Goal: Obtain resource: Download file/media

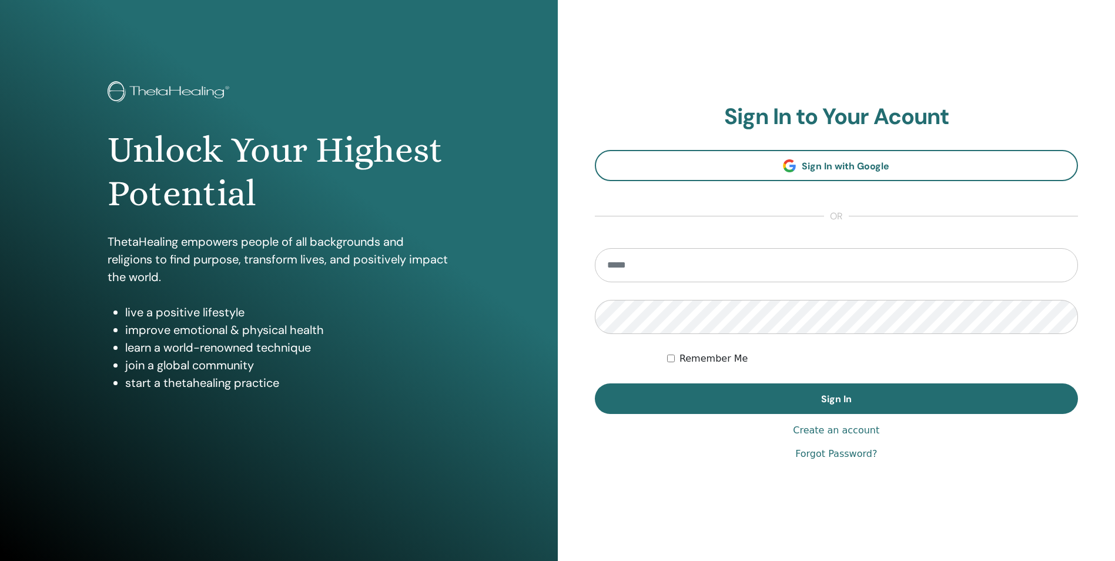
scroll to position [4, 0]
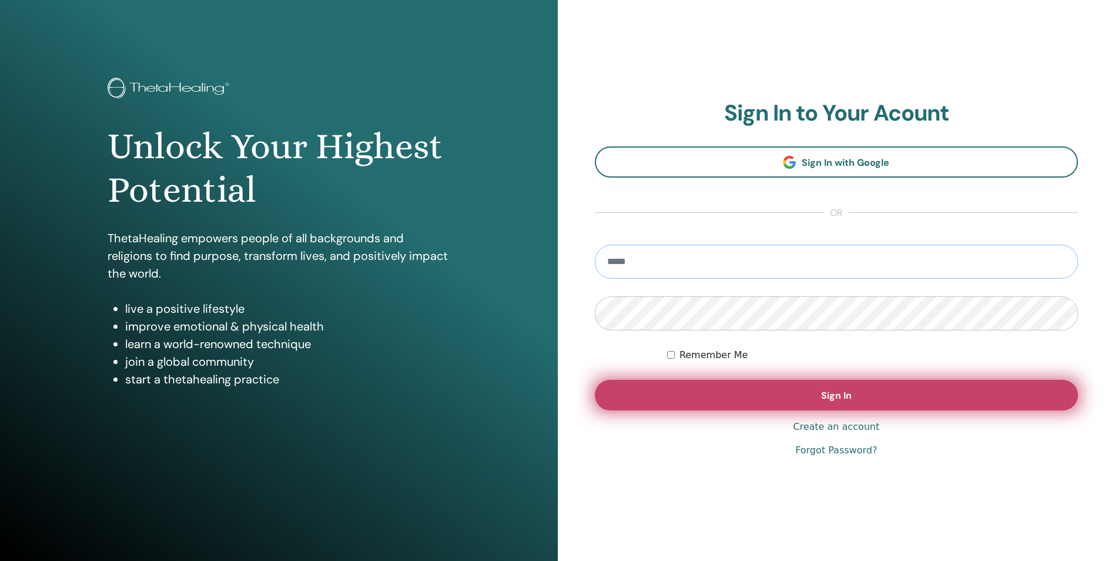
type input "**********"
click at [822, 406] on button "Sign In" at bounding box center [837, 395] width 484 height 31
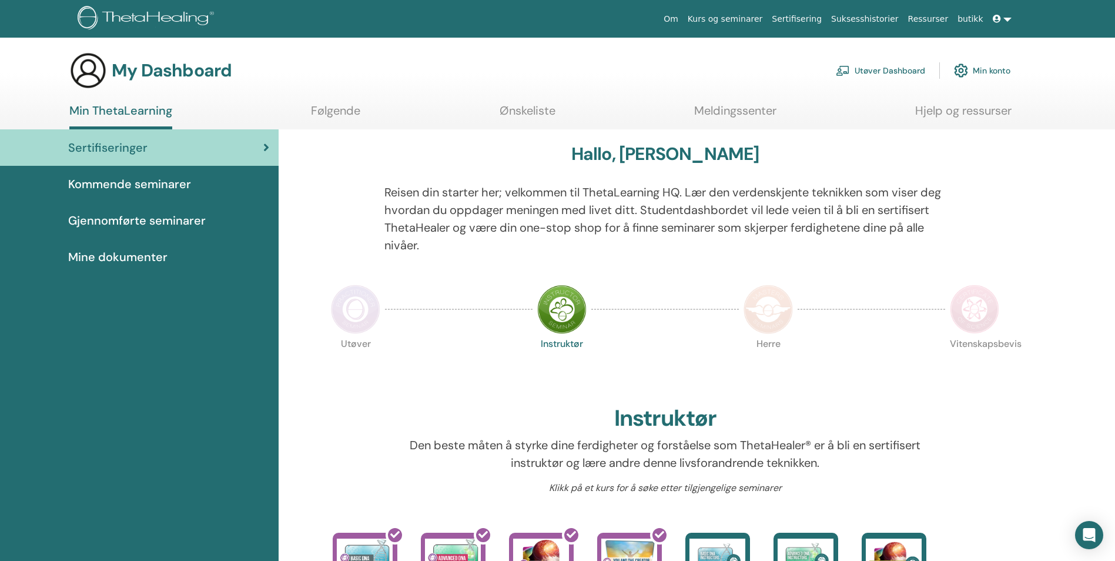
click at [114, 221] on span "Gjennomførte seminarer" at bounding box center [137, 221] width 138 height 18
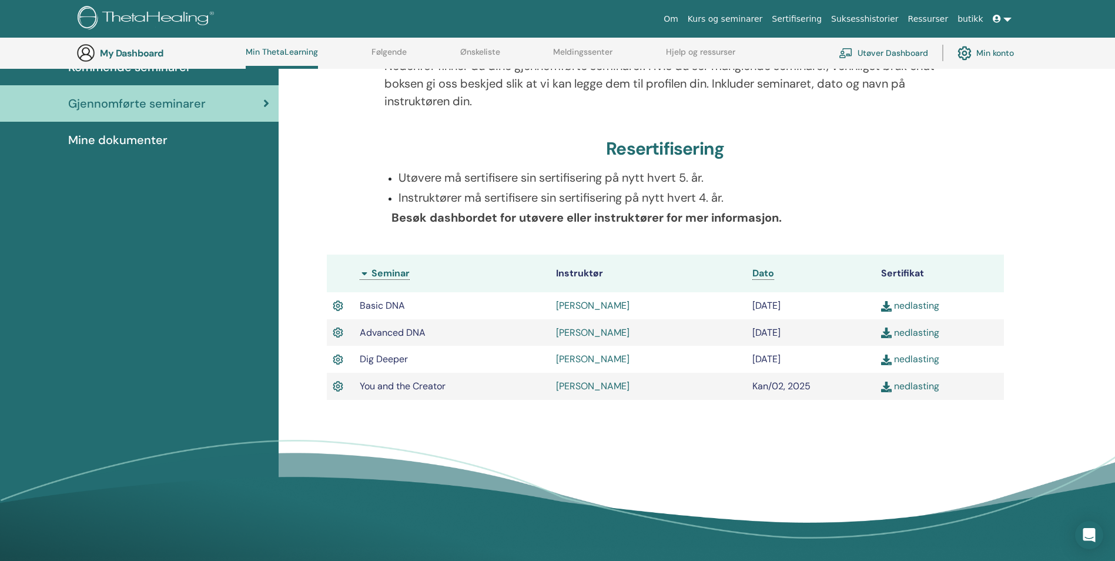
scroll to position [149, 0]
click at [911, 356] on link "nedlasting" at bounding box center [910, 358] width 58 height 12
